Goal: Transaction & Acquisition: Book appointment/travel/reservation

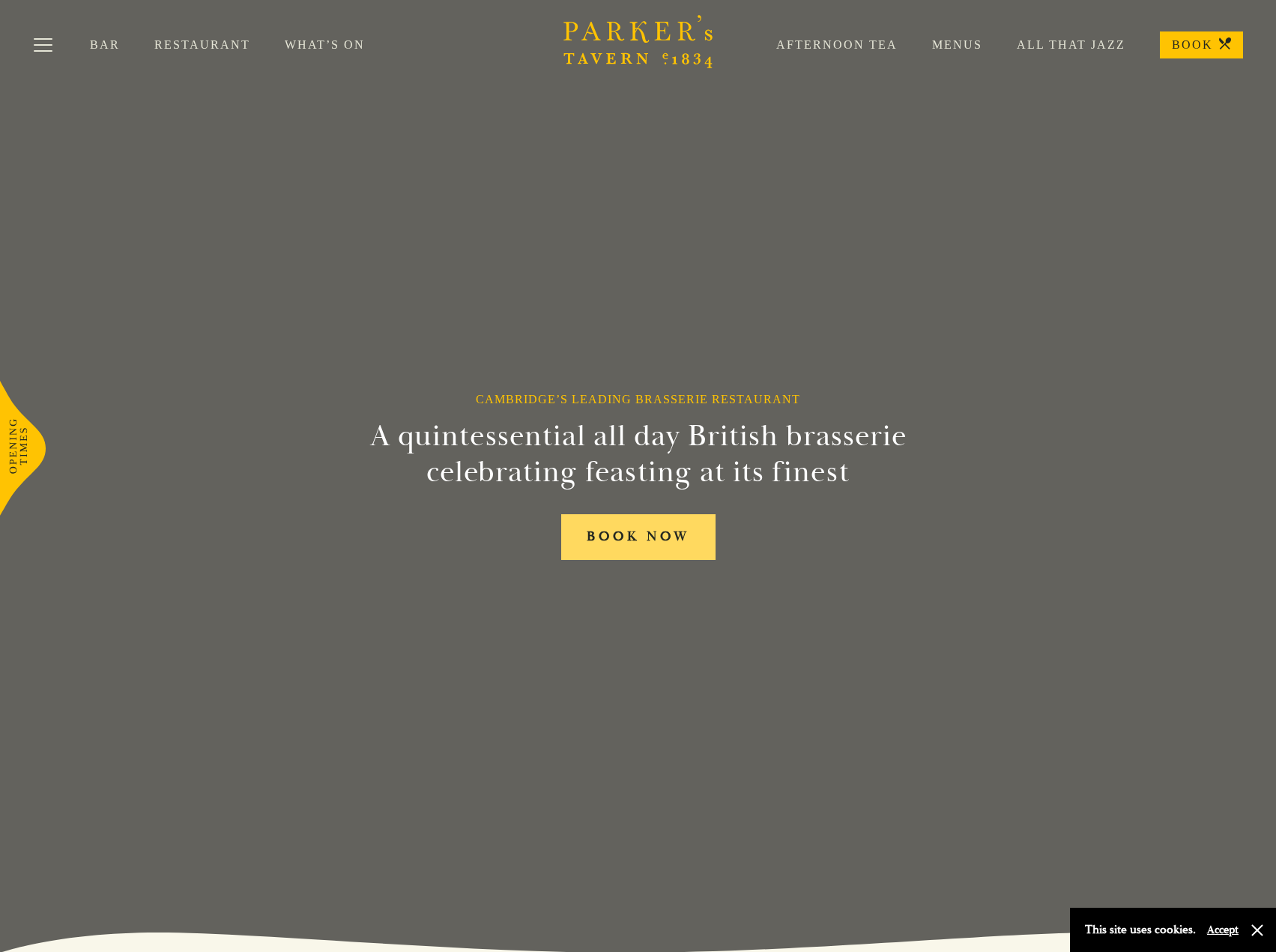
click at [620, 537] on link "BOOK NOW" at bounding box center [638, 537] width 154 height 46
click at [968, 38] on link "Menus" at bounding box center [940, 45] width 85 height 15
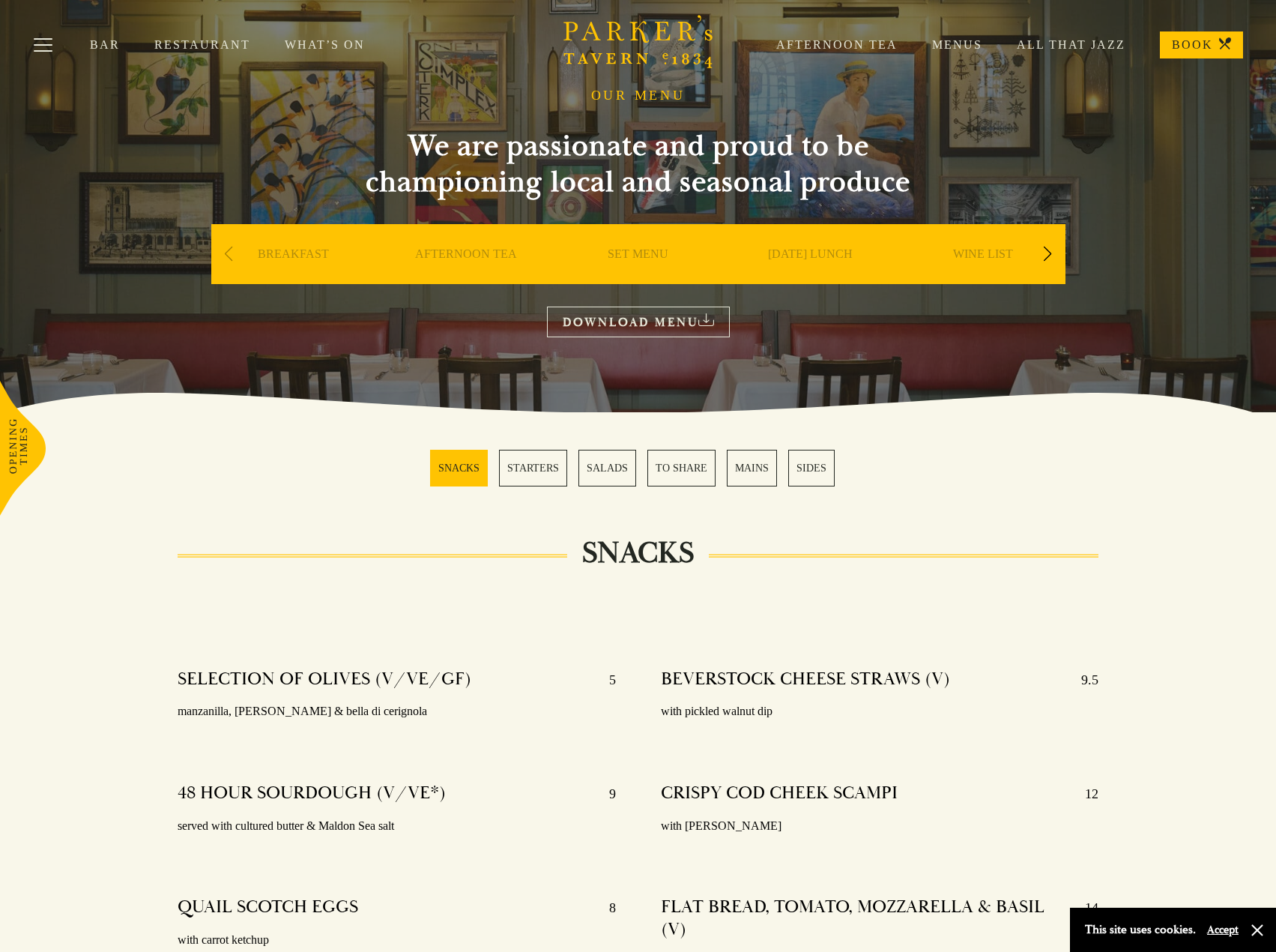
scroll to position [75, 0]
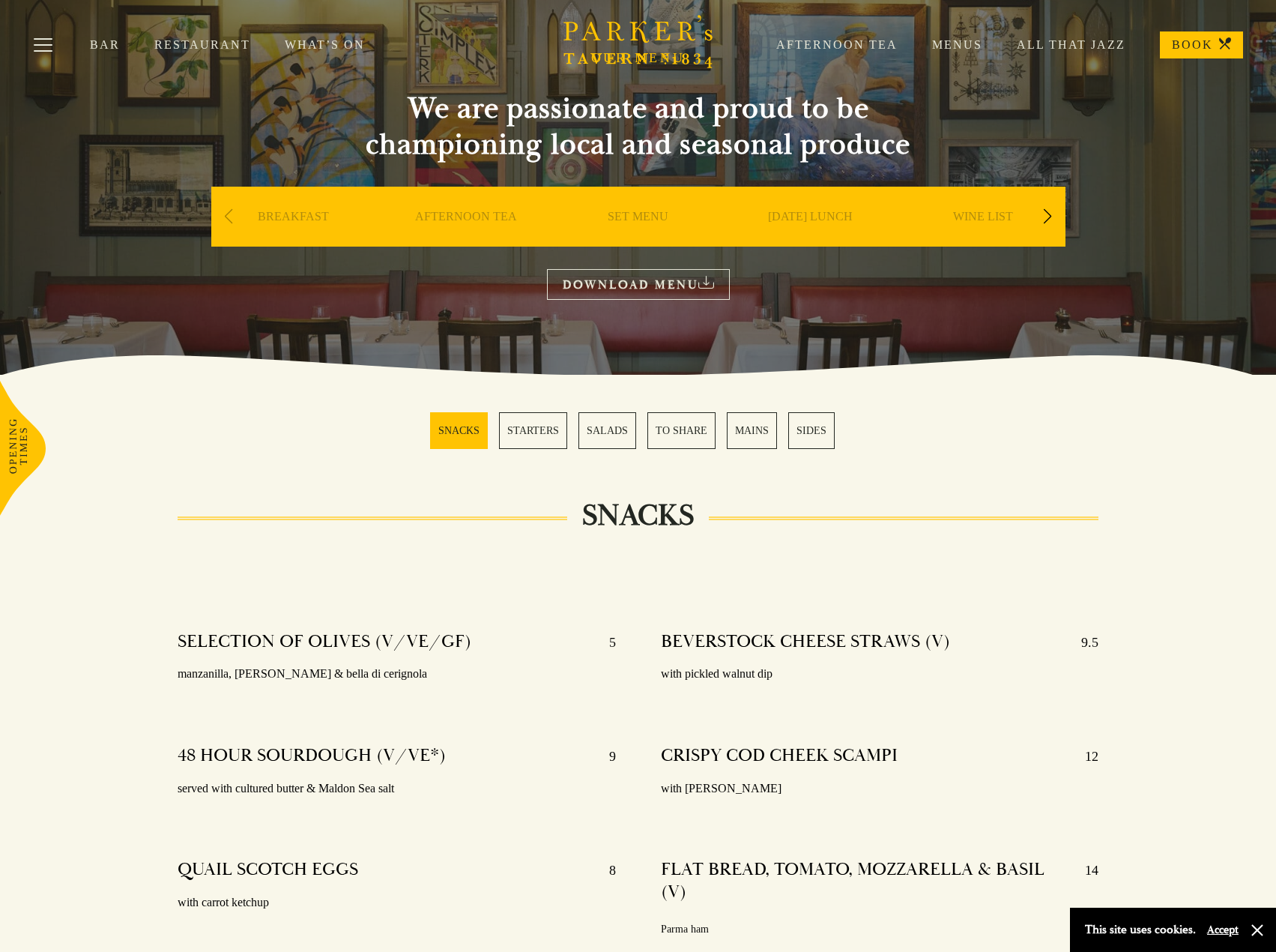
click at [541, 426] on link "STARTERS" at bounding box center [533, 430] width 68 height 37
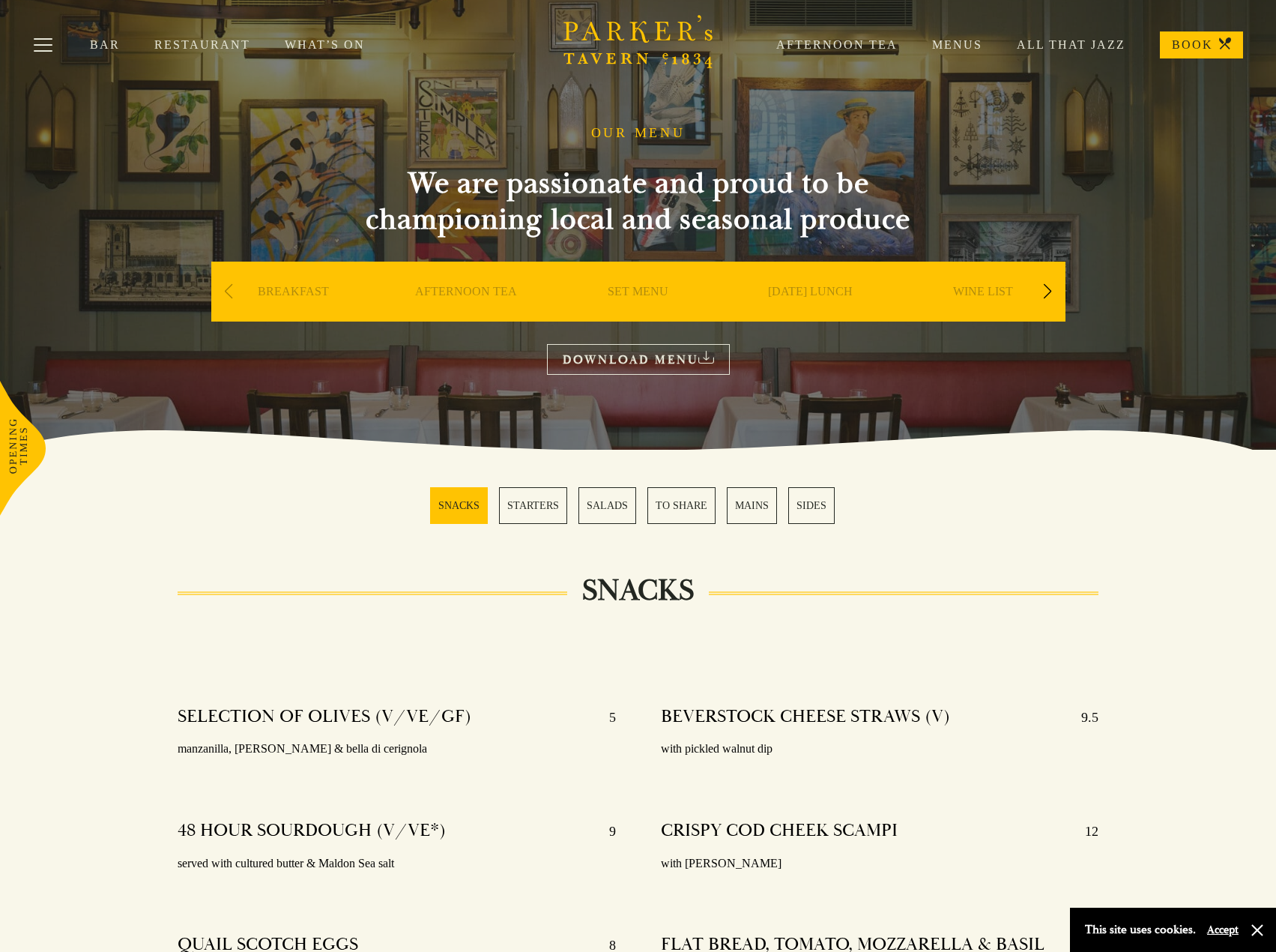
click at [1063, 42] on link "All That Jazz" at bounding box center [1053, 45] width 143 height 15
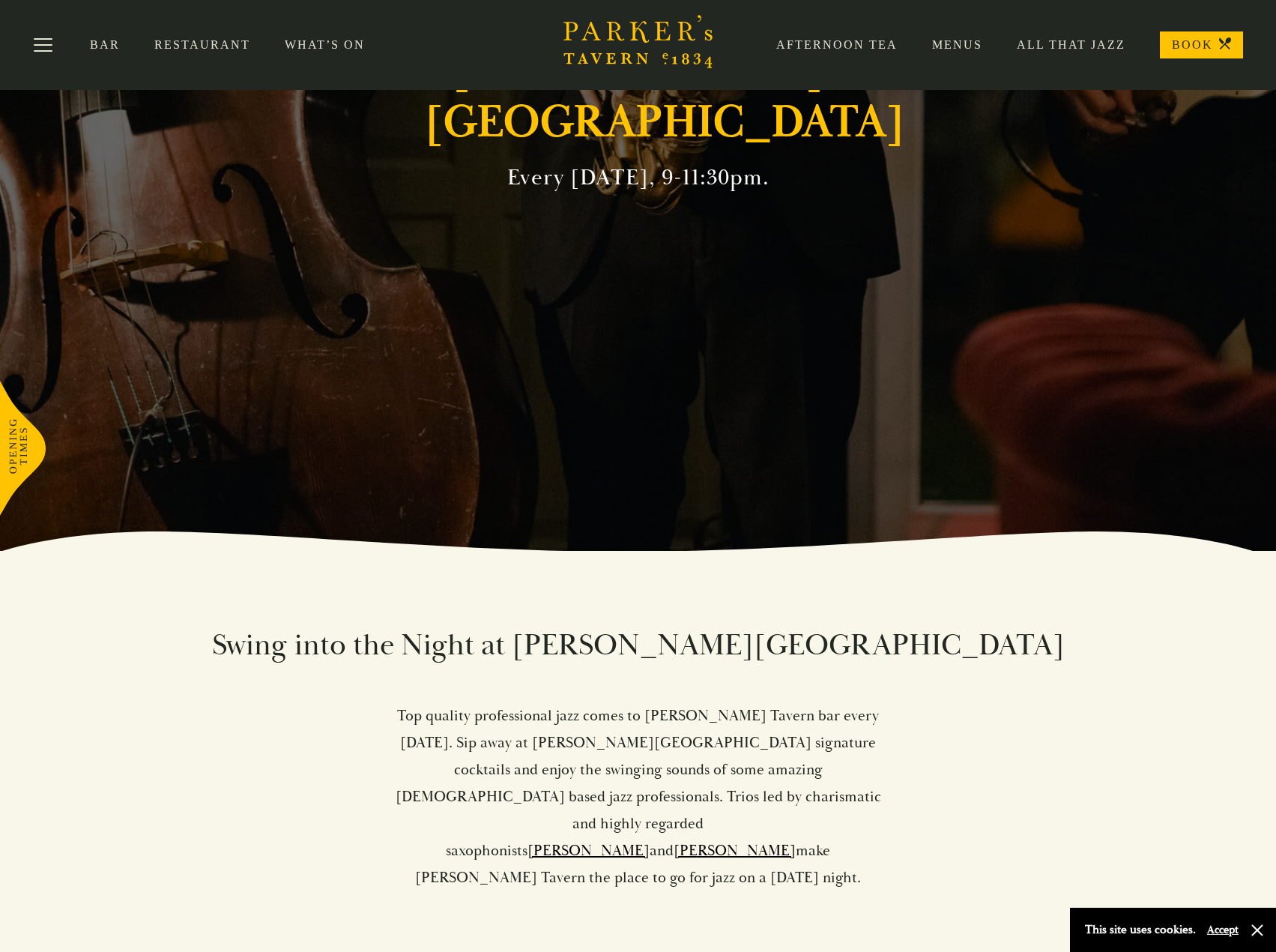
scroll to position [374, 0]
